Goal: Transaction & Acquisition: Book appointment/travel/reservation

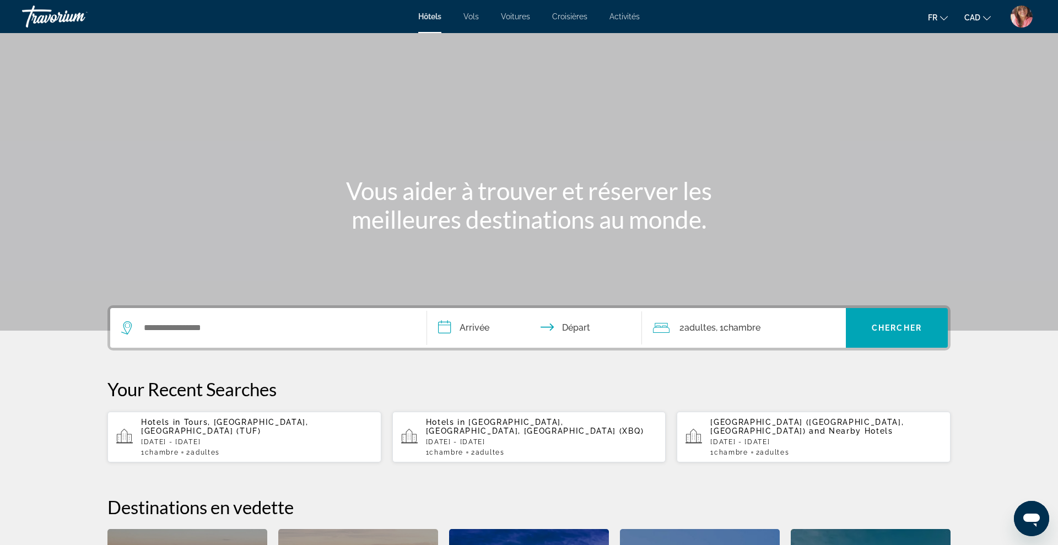
click at [283, 337] on div "Search widget" at bounding box center [268, 328] width 294 height 40
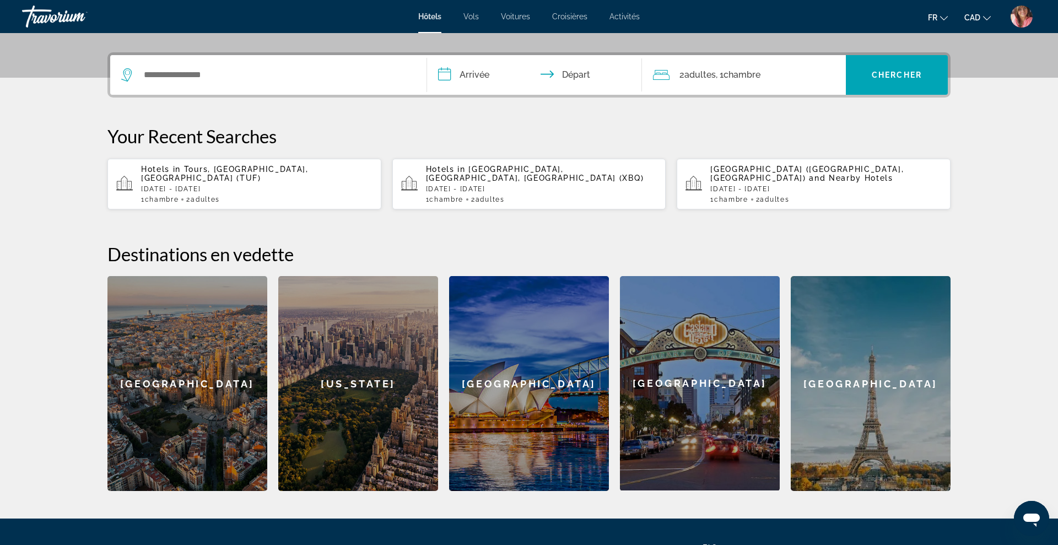
scroll to position [269, 0]
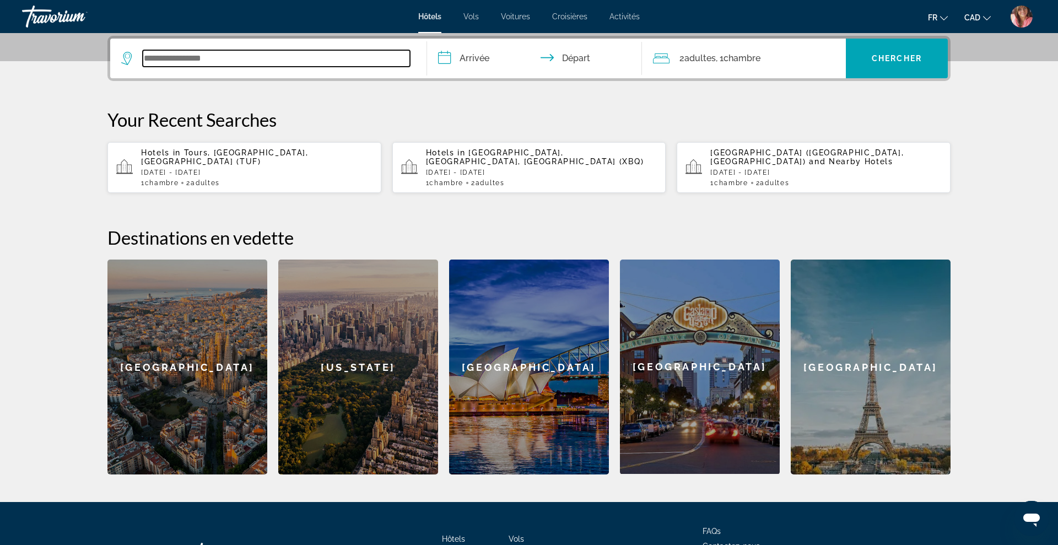
click at [265, 63] on input "Search widget" at bounding box center [276, 58] width 267 height 17
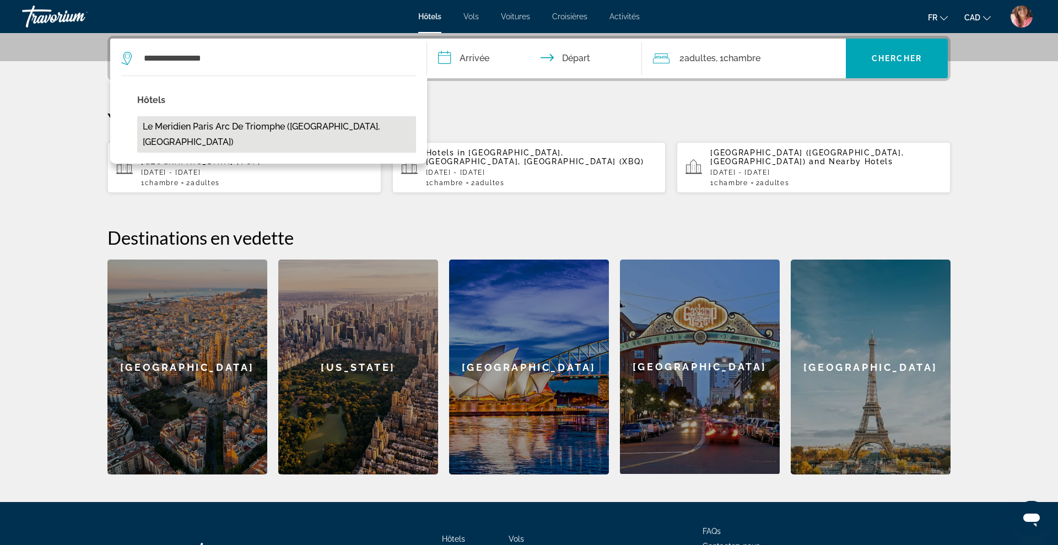
click at [231, 122] on button "Le Meridien Paris Arc De Triomphe ([GEOGRAPHIC_DATA], [GEOGRAPHIC_DATA])" at bounding box center [276, 134] width 279 height 36
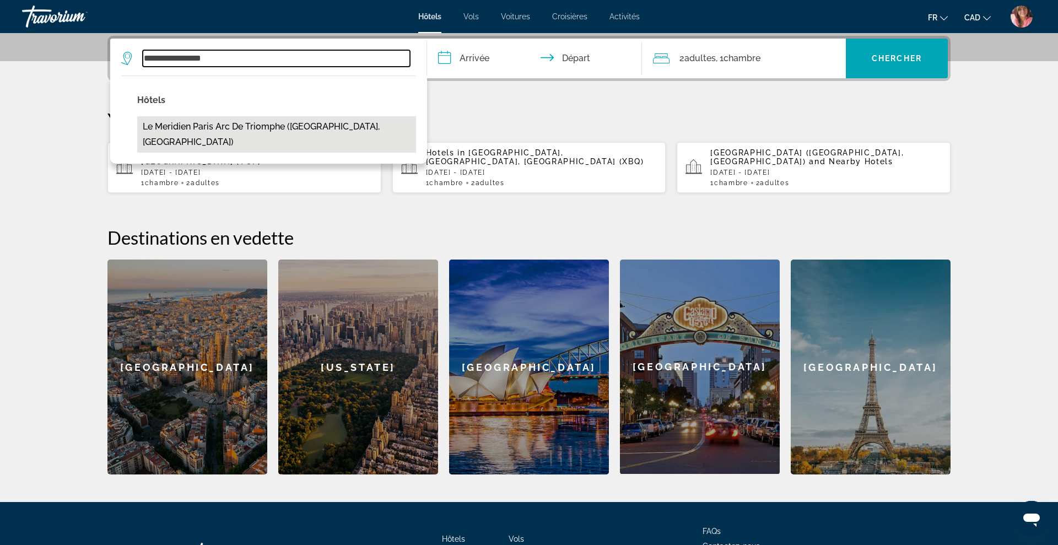
type input "**********"
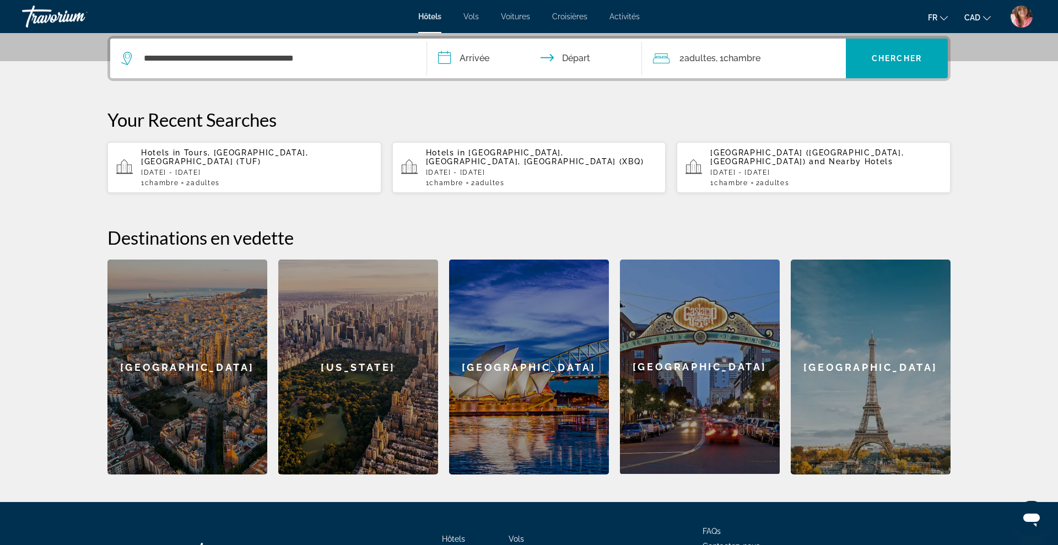
click at [470, 55] on input "**********" at bounding box center [536, 60] width 219 height 43
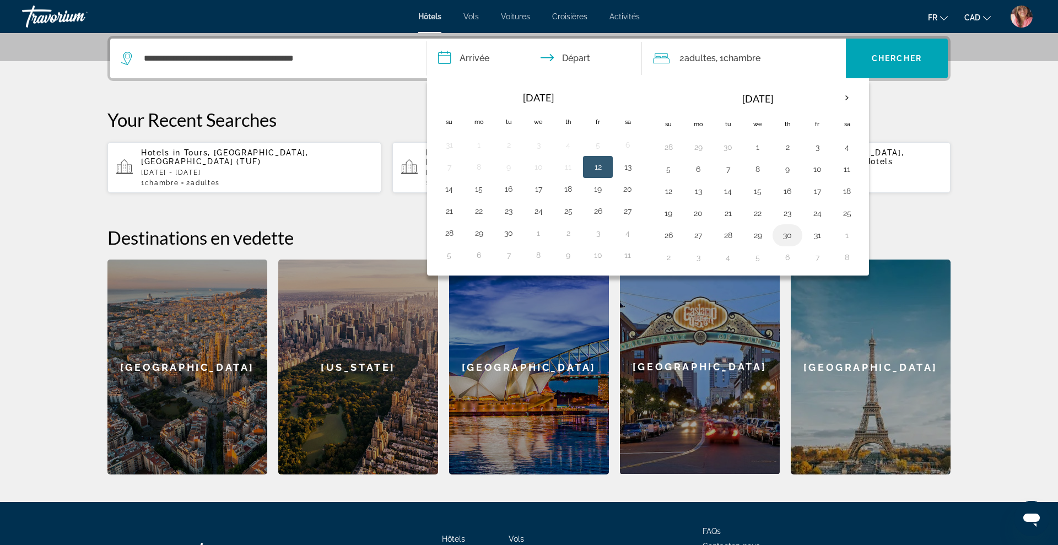
click at [782, 239] on button "30" at bounding box center [787, 235] width 18 height 15
click at [466, 60] on input "**********" at bounding box center [536, 60] width 219 height 43
click at [754, 239] on button "29" at bounding box center [758, 235] width 18 height 15
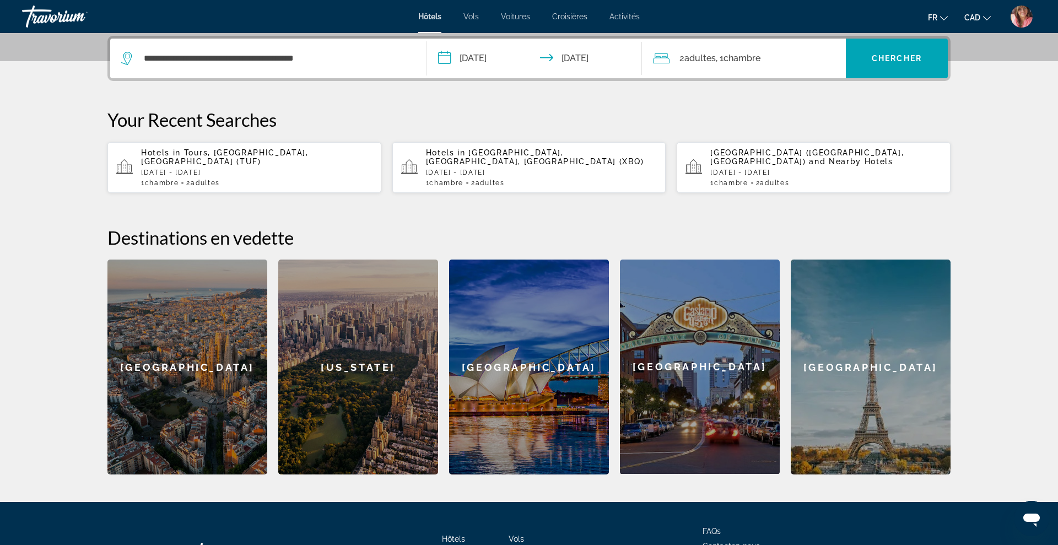
click at [485, 57] on input "**********" at bounding box center [536, 60] width 219 height 43
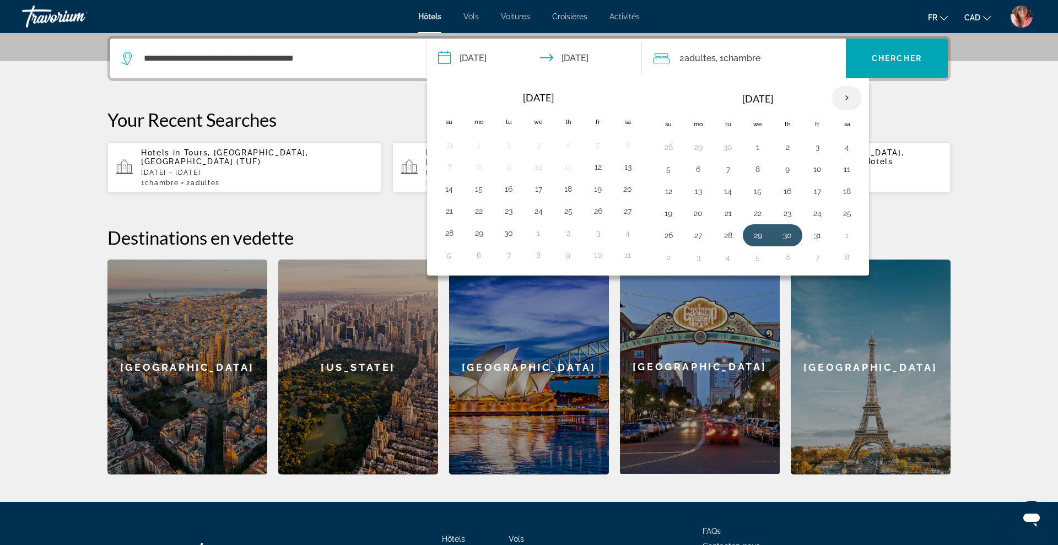
click at [846, 94] on th "Next month" at bounding box center [847, 98] width 30 height 24
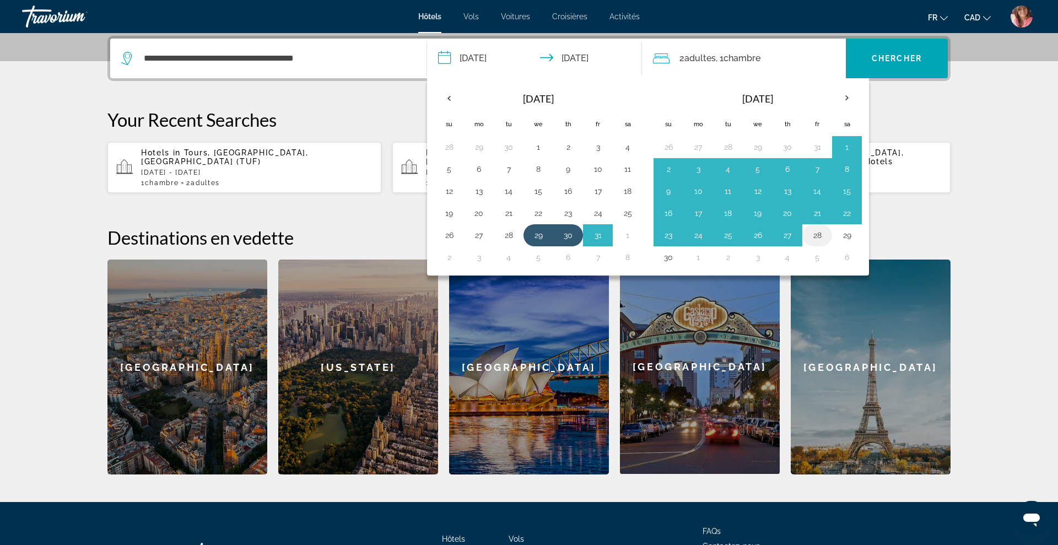
click at [818, 241] on button "28" at bounding box center [817, 235] width 18 height 15
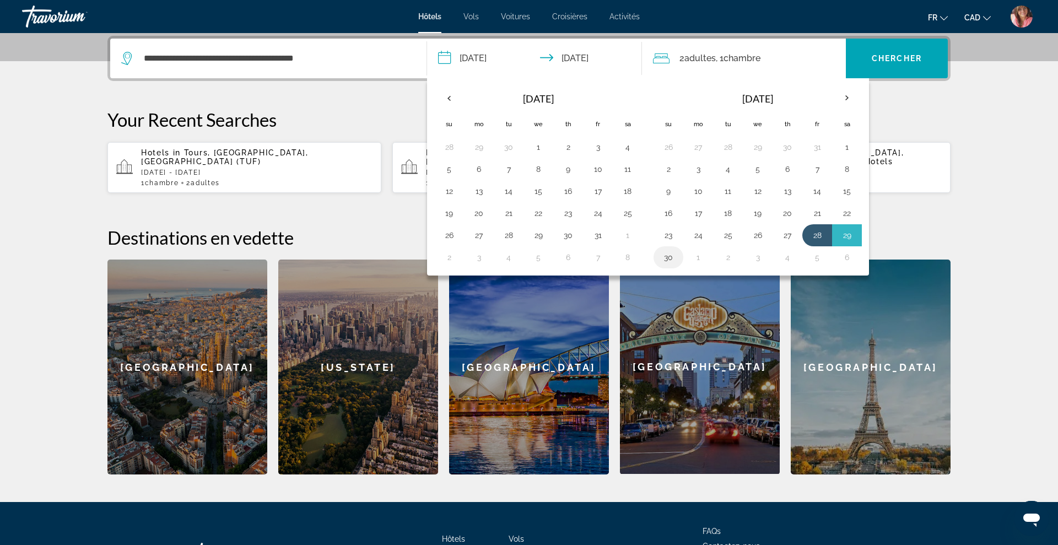
click at [665, 262] on button "30" at bounding box center [668, 257] width 18 height 15
type input "**********"
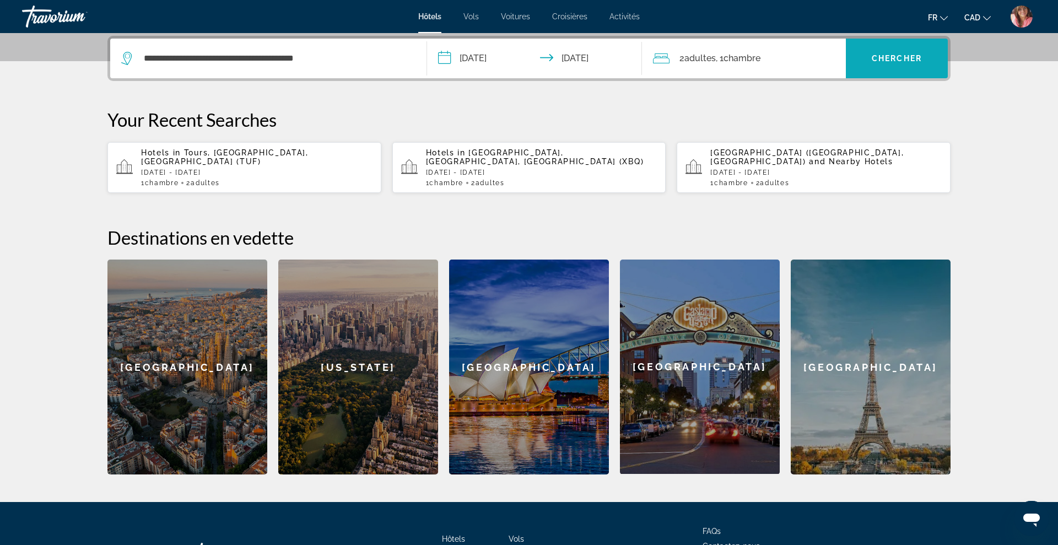
click at [889, 59] on span "Chercher" at bounding box center [897, 58] width 50 height 9
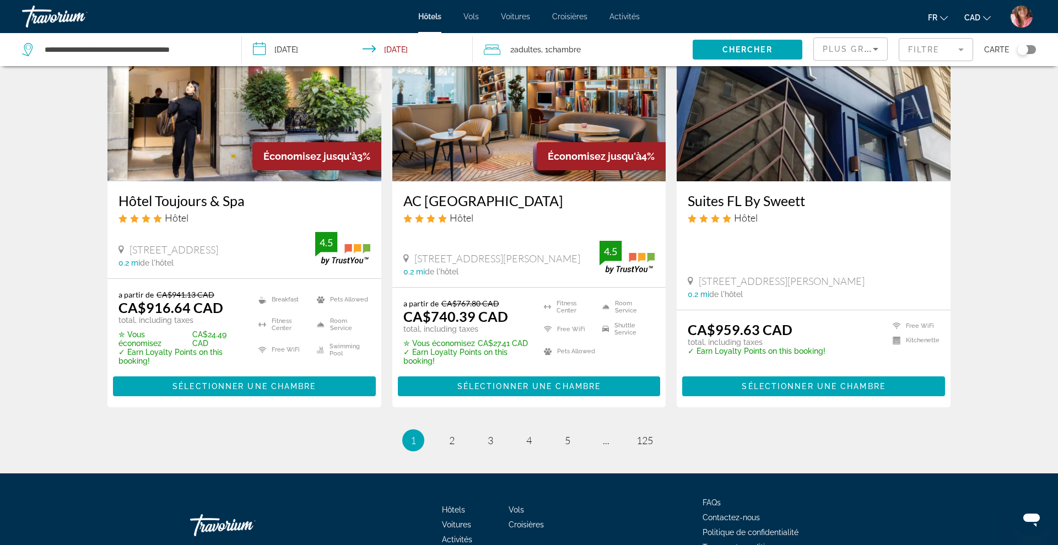
scroll to position [1393, 0]
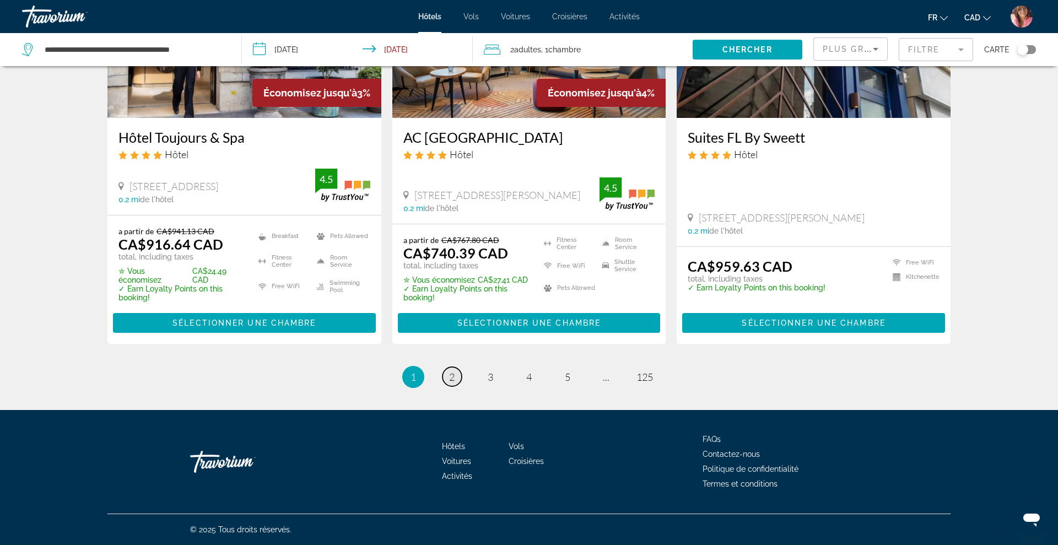
click at [449, 377] on span "2" at bounding box center [452, 377] width 6 height 12
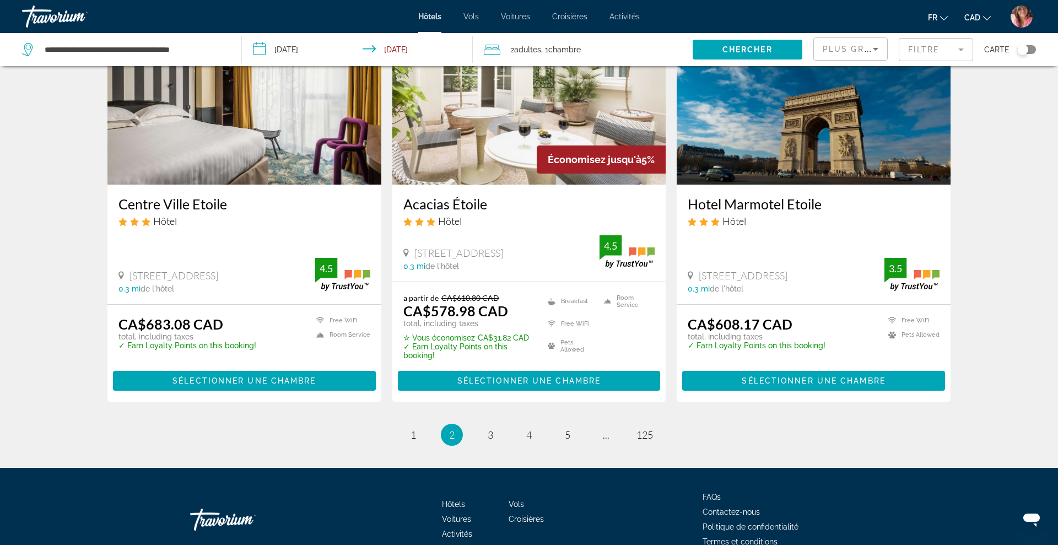
scroll to position [1376, 0]
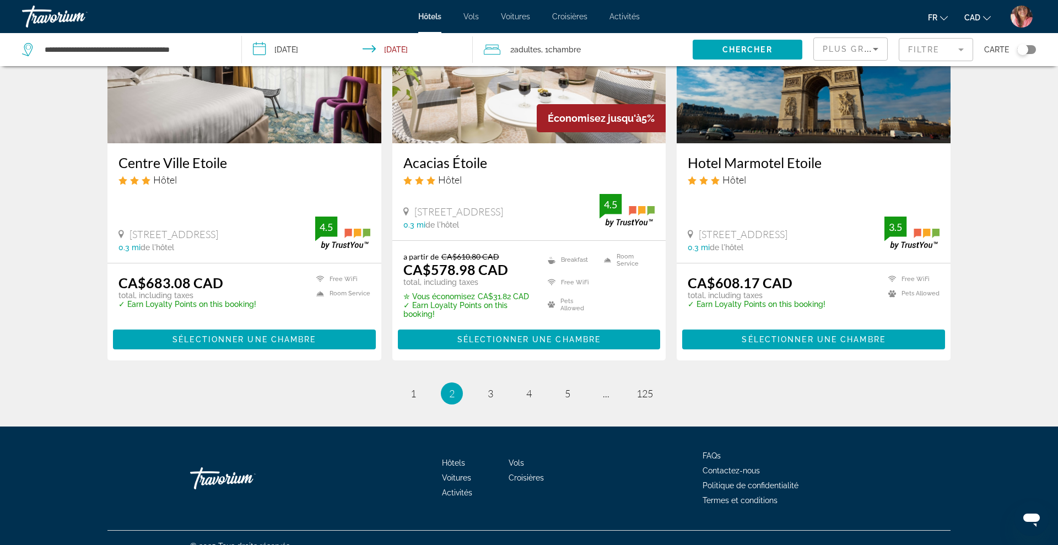
click at [489, 386] on li "page 3" at bounding box center [490, 393] width 22 height 22
click at [488, 387] on span "3" at bounding box center [491, 393] width 6 height 12
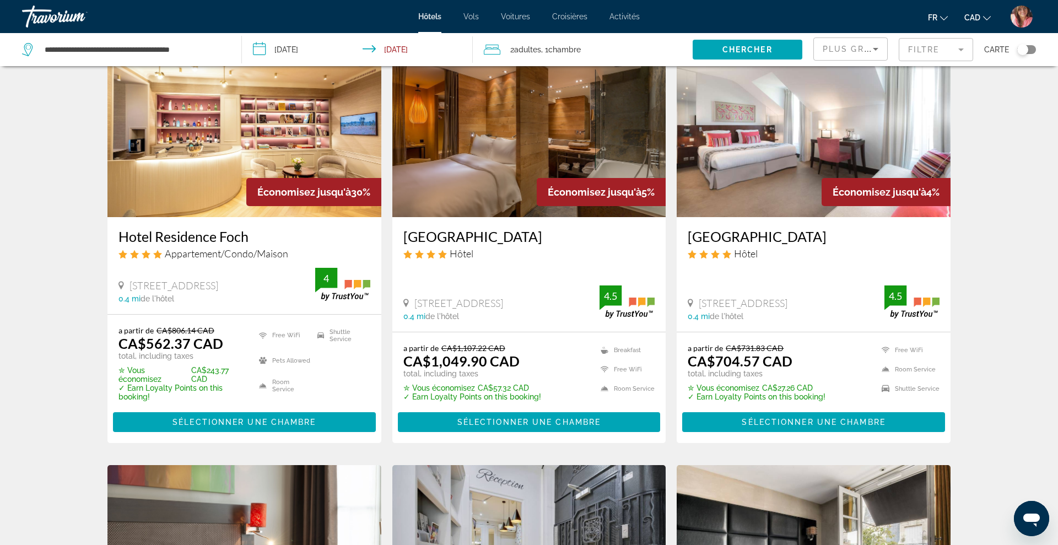
scroll to position [481, 0]
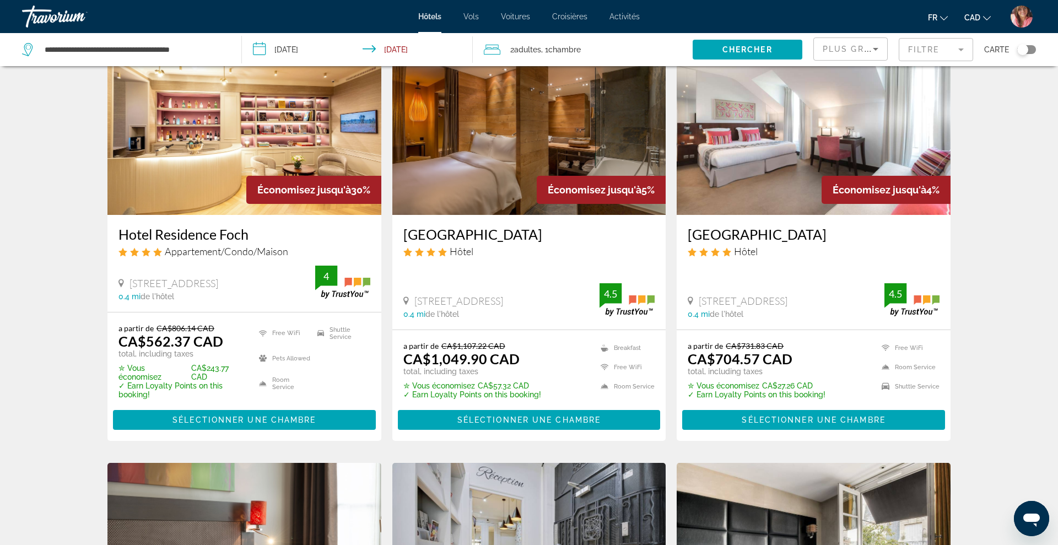
drag, startPoint x: 118, startPoint y: 236, endPoint x: 160, endPoint y: 235, distance: 41.9
click at [160, 235] on h3 "Hotel Residence Foch" at bounding box center [244, 234] width 252 height 17
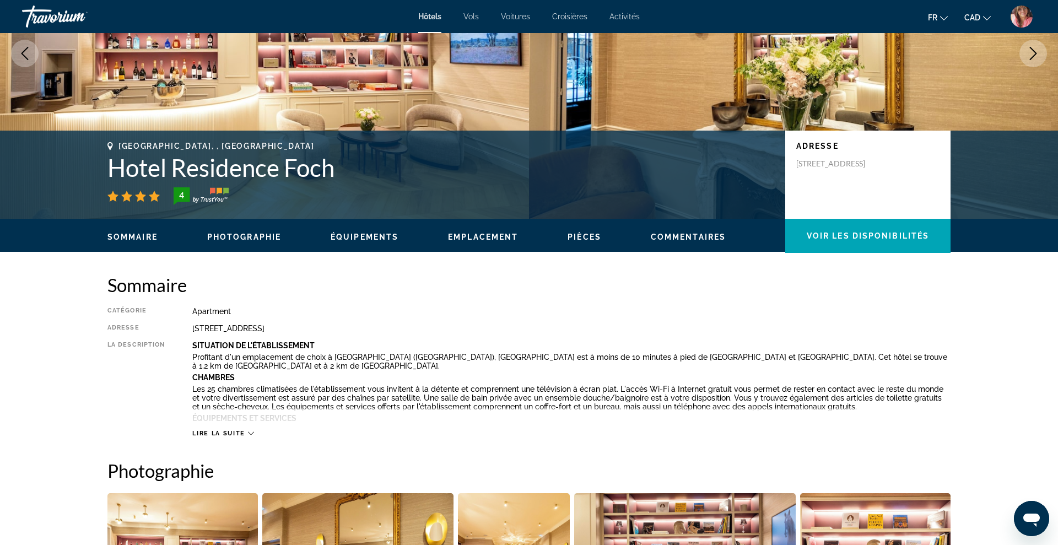
scroll to position [146, 0]
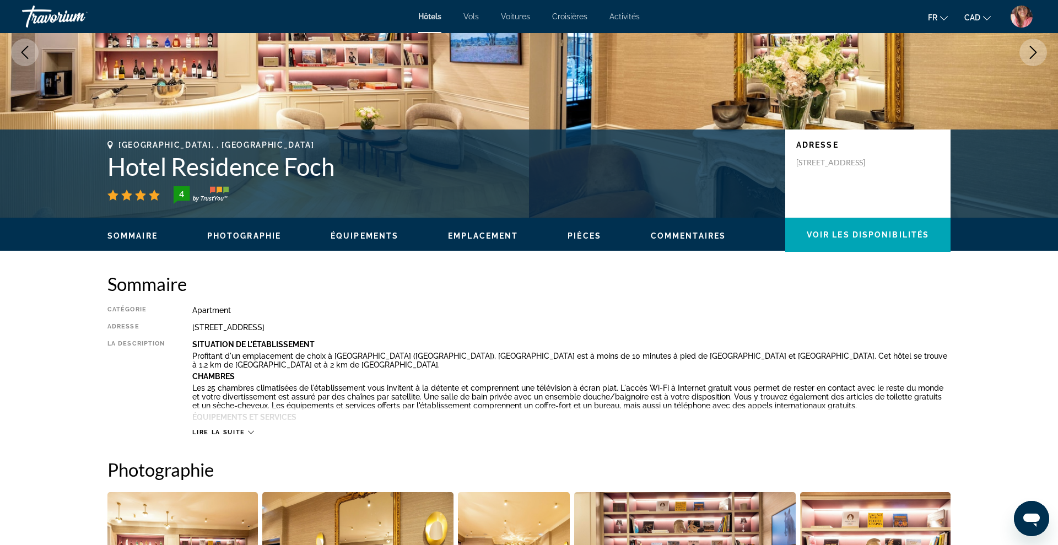
click at [193, 174] on h1 "Hotel Residence Foch" at bounding box center [440, 166] width 667 height 29
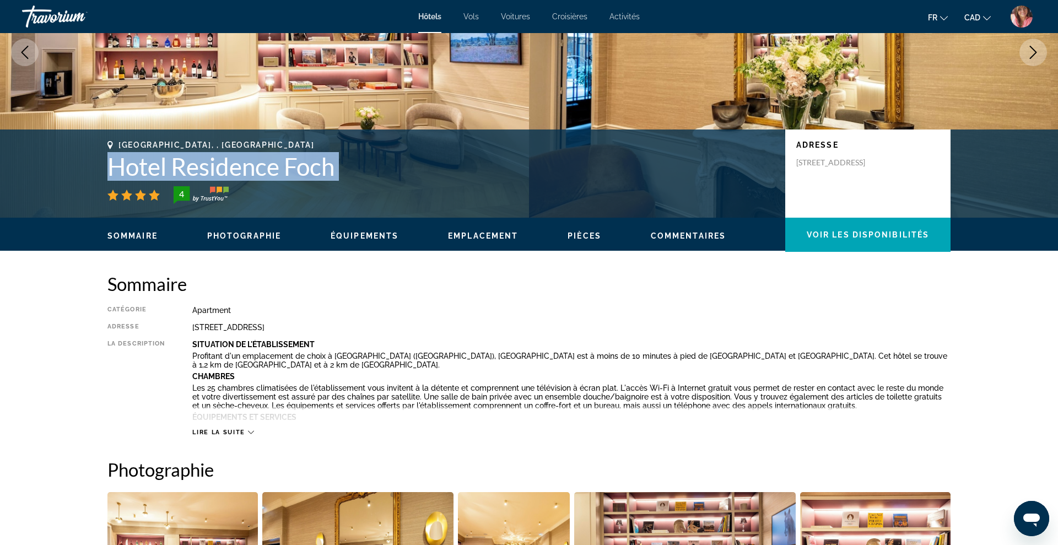
copy div "Hotel Residence Foch"
